Goal: Task Accomplishment & Management: Manage account settings

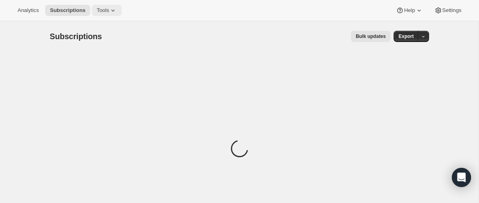
click at [109, 10] on span "Tools" at bounding box center [103, 10] width 12 height 6
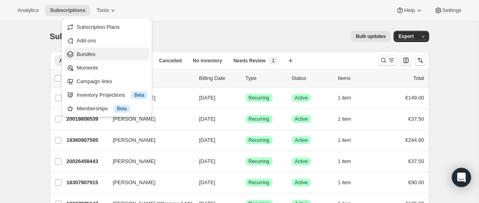
click at [102, 55] on span "Bundles" at bounding box center [112, 54] width 71 height 8
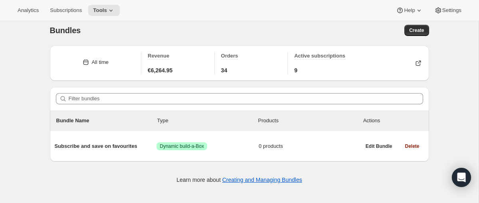
scroll to position [21, 0]
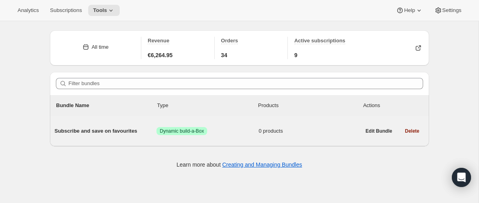
click at [101, 136] on div "Subscribe and save on favourites Success Dynamic build-a-Box 0 products" at bounding box center [208, 131] width 306 height 21
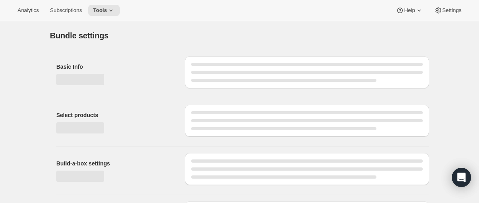
type input "Subscribe and save on favourites"
checkbox input "true"
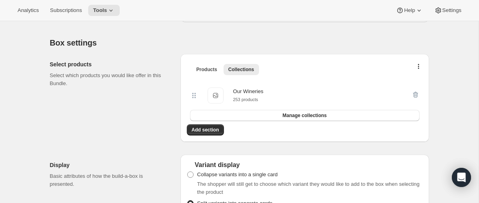
scroll to position [151, 0]
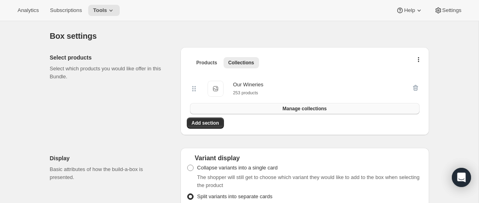
click at [286, 109] on span "Manage collections" at bounding box center [305, 108] width 44 height 6
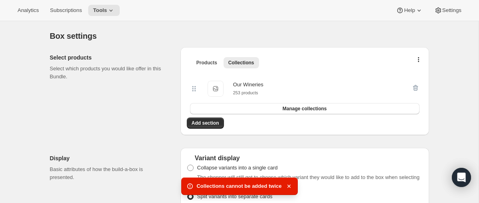
click at [255, 129] on div "Products Collections More views Products Collections More views Our Wineries Ou…" at bounding box center [304, 91] width 249 height 88
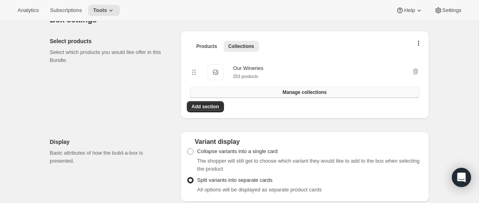
scroll to position [168, 0]
click at [208, 108] on span "Add section" at bounding box center [206, 106] width 28 height 6
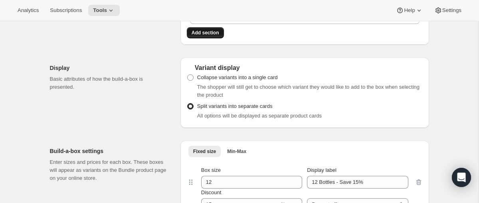
scroll to position [242, 0]
click at [265, 77] on span "Collapse variants into a single card" at bounding box center [237, 76] width 81 height 6
click at [188, 73] on input "Collapse variants into a single card" at bounding box center [187, 73] width 0 height 0
radio input "true"
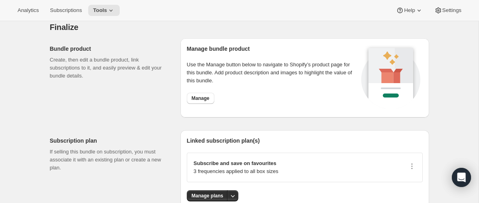
scroll to position [1015, 0]
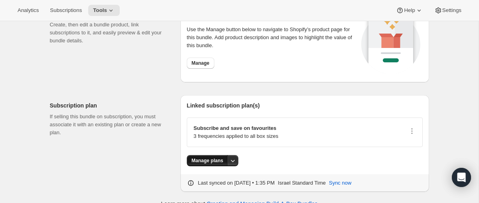
click at [211, 155] on button "Manage plans" at bounding box center [207, 160] width 41 height 11
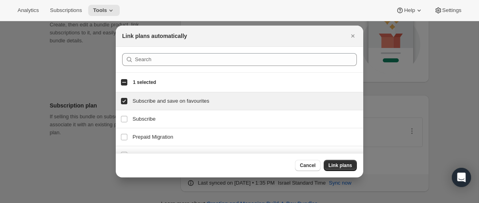
scroll to position [29, 0]
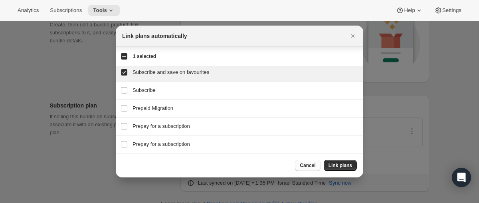
click at [311, 167] on span "Cancel" at bounding box center [308, 165] width 16 height 6
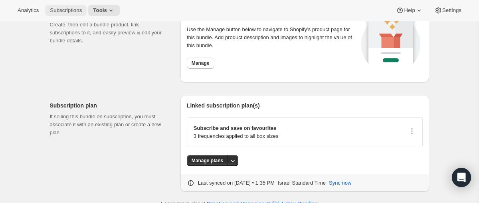
click at [79, 11] on span "Subscriptions" at bounding box center [66, 10] width 32 height 6
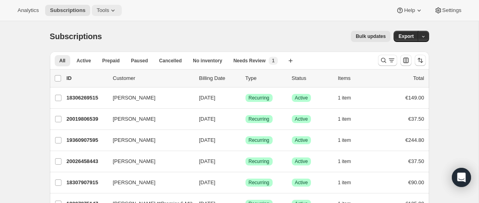
click at [112, 12] on icon at bounding box center [113, 10] width 8 height 8
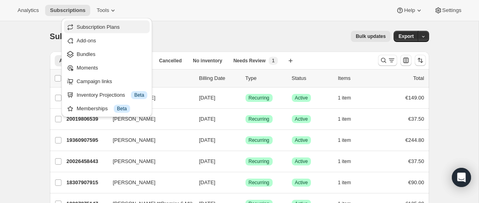
click at [119, 28] on span "Subscription Plans" at bounding box center [98, 27] width 43 height 6
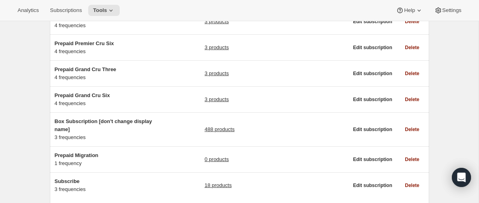
scroll to position [192, 0]
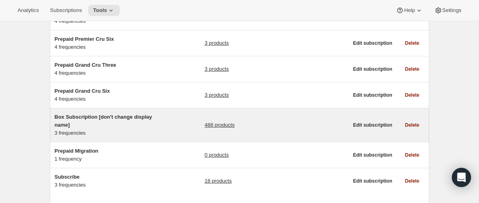
click at [127, 117] on span "Box Subscription [don't change display name]" at bounding box center [103, 121] width 97 height 14
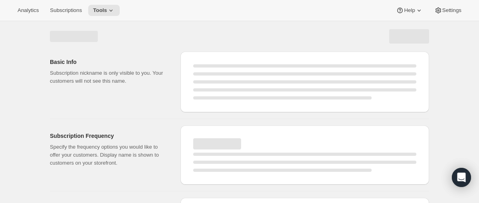
select select "WEEK"
select select "MONTH"
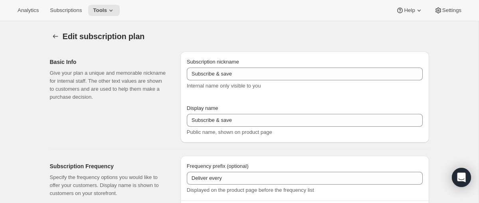
type input "Box Subscription [don't change display name]"
type input "Subscribe and save on favourites"
type input "1"
select select "MONTH"
type input "1 month"
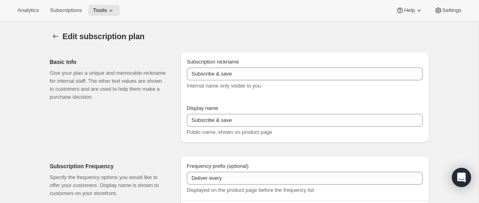
type input "2"
type input "2 months"
type input "Totally flexible! Modify or cancel your subscription any time"
select select "MONTH"
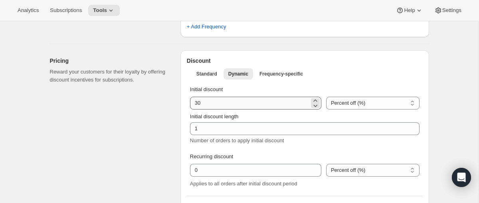
scroll to position [293, 0]
click at [219, 77] on button "Standard" at bounding box center [207, 72] width 30 height 11
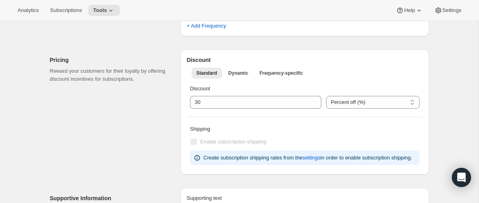
click at [236, 110] on div "Discount Percent off (%) Euros off (€) Percent off (%)" at bounding box center [305, 96] width 236 height 30
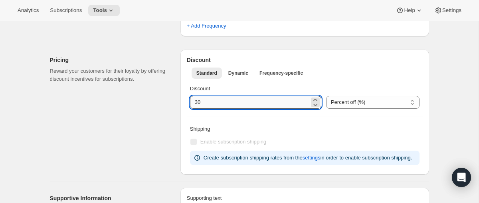
click at [234, 101] on input "integer" at bounding box center [249, 102] width 119 height 13
click at [306, 86] on p "Discount" at bounding box center [304, 89] width 229 height 8
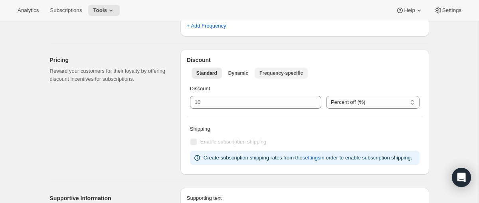
click at [277, 73] on span "Frequency-specific" at bounding box center [280, 73] width 43 height 6
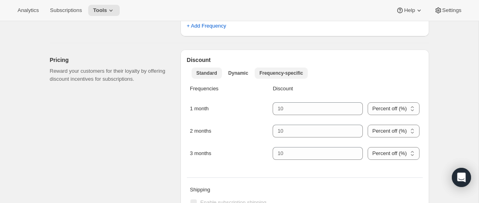
click at [213, 74] on span "Standard" at bounding box center [206, 73] width 21 height 6
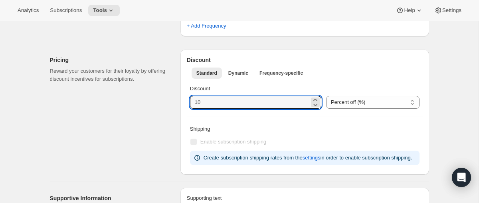
drag, startPoint x: 223, startPoint y: 104, endPoint x: 168, endPoint y: 103, distance: 55.5
click at [168, 103] on div "Pricing Reward your customers for their loyalty by offering discount incentives…" at bounding box center [235, 108] width 385 height 131
type input "0"
click at [358, 82] on div "Discount Percent off (%) Euros off (€) Percent off (%)" at bounding box center [305, 96] width 236 height 30
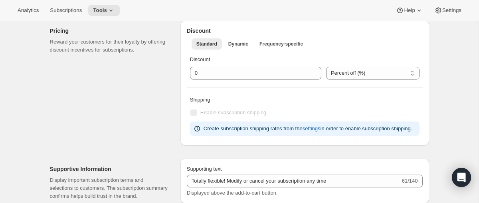
scroll to position [323, 0]
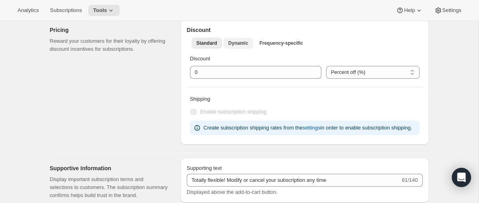
click at [226, 42] on button "Dynamic" at bounding box center [238, 43] width 30 height 11
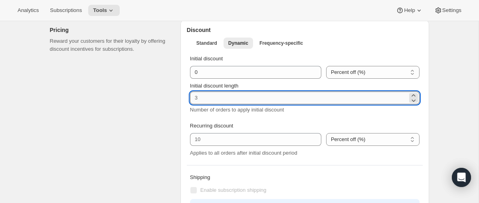
click at [253, 99] on input "Initial discount length" at bounding box center [298, 97] width 217 height 13
type input "1"
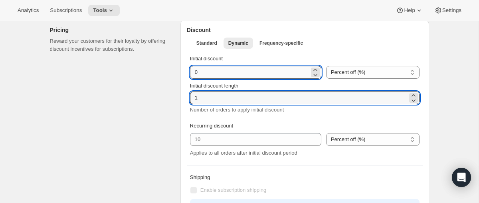
click at [194, 71] on input "integer" at bounding box center [249, 72] width 119 height 13
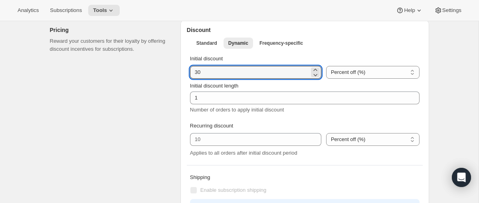
type input "30"
click at [170, 103] on div "Pricing Reward your customers for their loyalty by offering discount incentives…" at bounding box center [112, 121] width 124 height 203
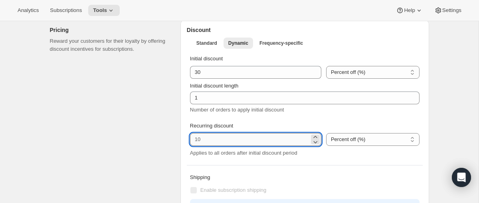
click at [209, 140] on input "integer" at bounding box center [249, 139] width 119 height 13
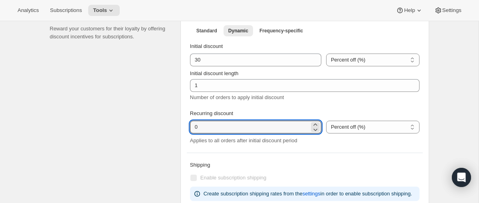
type input "0"
click at [272, 109] on p "Recurring discount" at bounding box center [304, 113] width 229 height 8
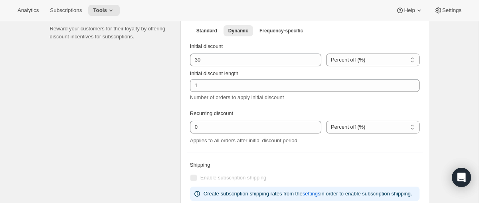
click at [283, 108] on div "Number of orders to apply initial discount" at bounding box center [304, 101] width 229 height 16
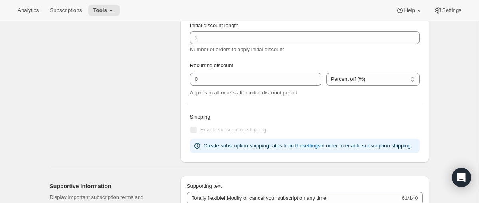
scroll to position [384, 0]
click at [343, 78] on select "Percent off (%) Euros off (€)" at bounding box center [372, 78] width 93 height 13
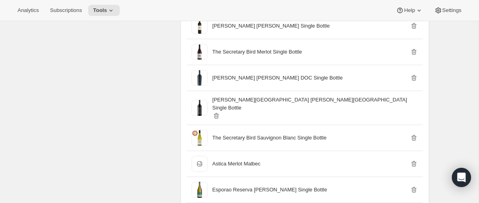
scroll to position [501, 0]
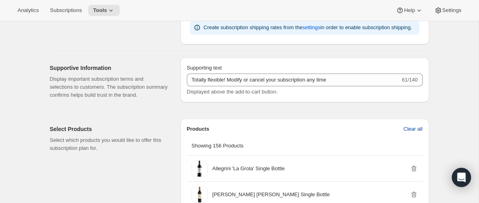
click at [409, 133] on span "Clear all" at bounding box center [412, 129] width 19 height 8
click at [404, 133] on span "Confirm clear all" at bounding box center [404, 129] width 38 height 8
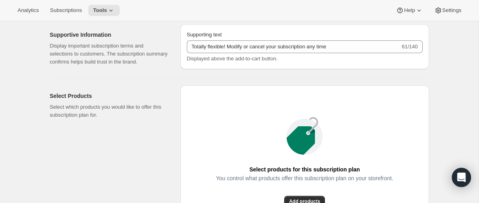
scroll to position [703, 0]
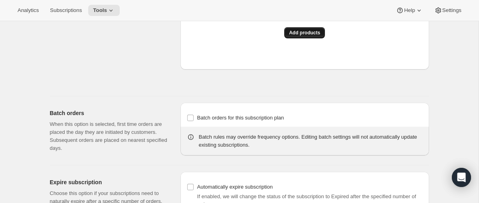
click at [310, 36] on span "Add products" at bounding box center [304, 33] width 31 height 6
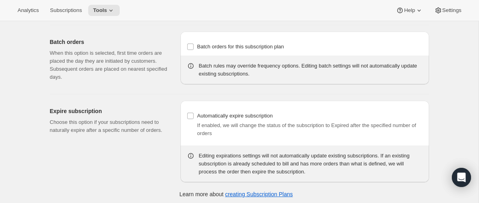
scroll to position [1643, 0]
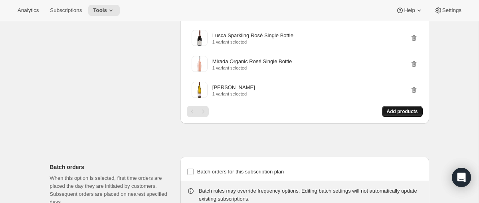
click at [400, 115] on span "Add products" at bounding box center [402, 111] width 31 height 6
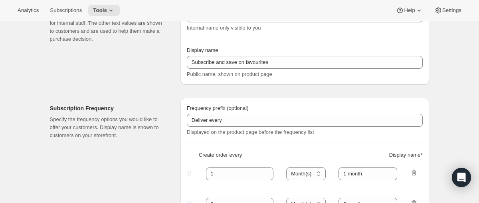
scroll to position [0, 0]
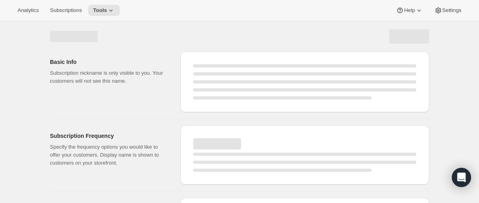
select select "MONTH"
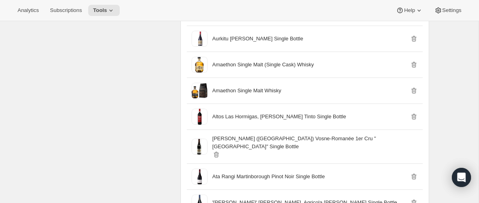
scroll to position [912, 0]
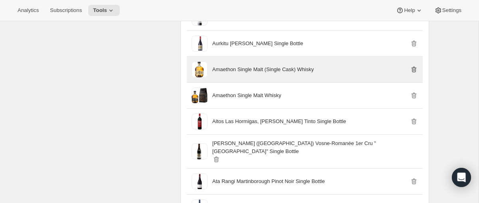
click at [414, 71] on icon "button" at bounding box center [414, 70] width 1 height 2
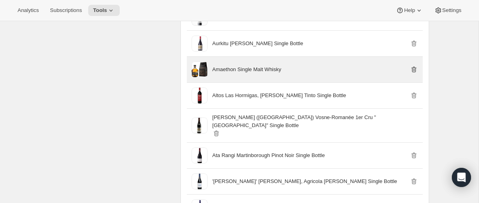
click at [414, 71] on icon "button" at bounding box center [414, 70] width 1 height 2
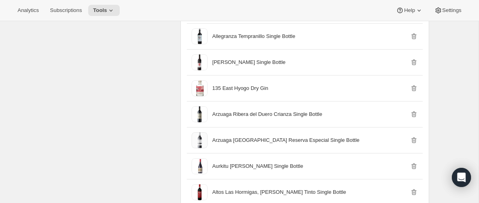
scroll to position [780, 0]
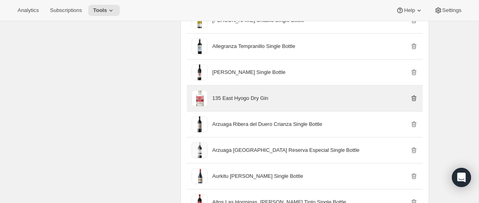
click at [413, 100] on icon "button" at bounding box center [413, 98] width 1 height 2
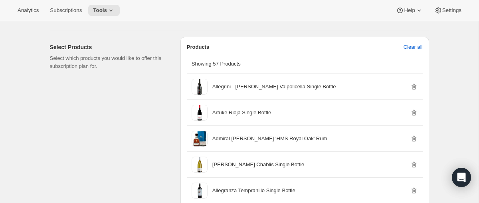
scroll to position [636, 0]
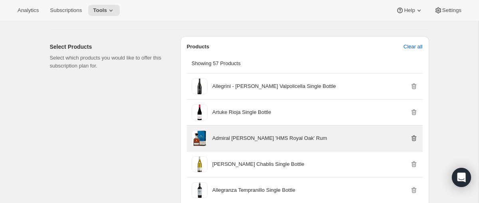
click at [412, 141] on icon "button" at bounding box center [413, 138] width 5 height 6
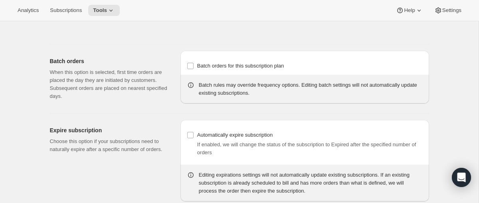
scroll to position [2078, 0]
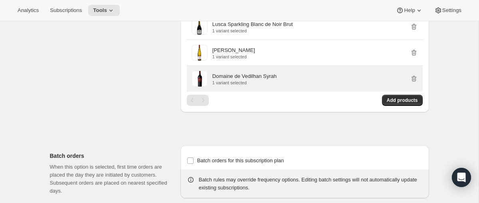
click at [241, 85] on p "1 variant selected" at bounding box center [244, 82] width 64 height 5
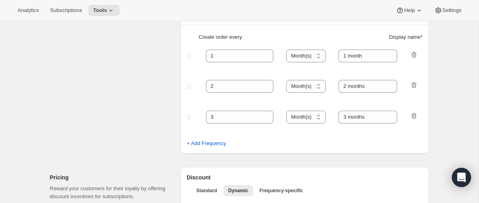
scroll to position [0, 0]
